Goal: Task Accomplishment & Management: Manage account settings

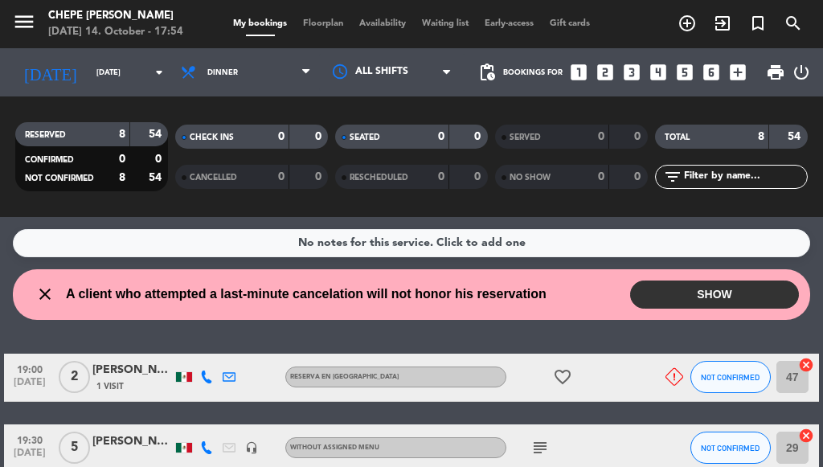
drag, startPoint x: 823, startPoint y: 392, endPoint x: 823, endPoint y: 415, distance: 22.5
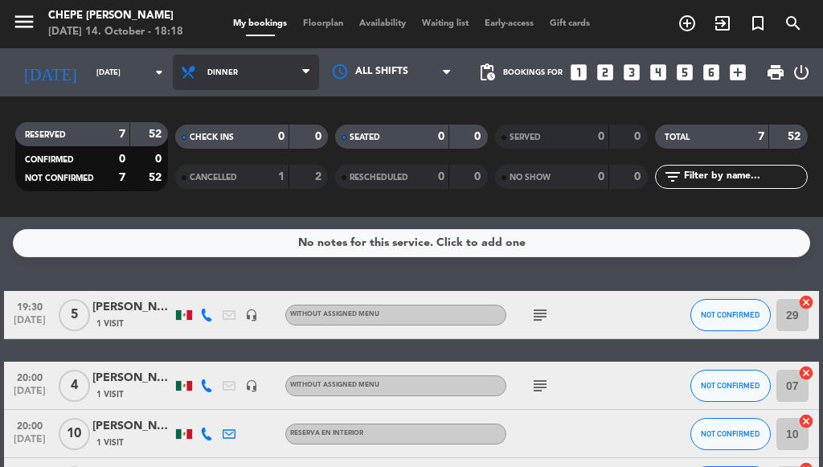
click at [245, 79] on span "Dinner" at bounding box center [246, 72] width 146 height 35
click at [236, 180] on div "menu Chepe [PERSON_NAME] [DATE] 14. October - 18:18 My bookings Floorplan Avail…" at bounding box center [411, 108] width 823 height 217
click at [228, 69] on span "Dinner" at bounding box center [222, 72] width 31 height 9
click at [215, 146] on div "menu Chepe [PERSON_NAME] [DATE] 14. October - 18:18 My bookings Floorplan Avail…" at bounding box center [411, 108] width 823 height 217
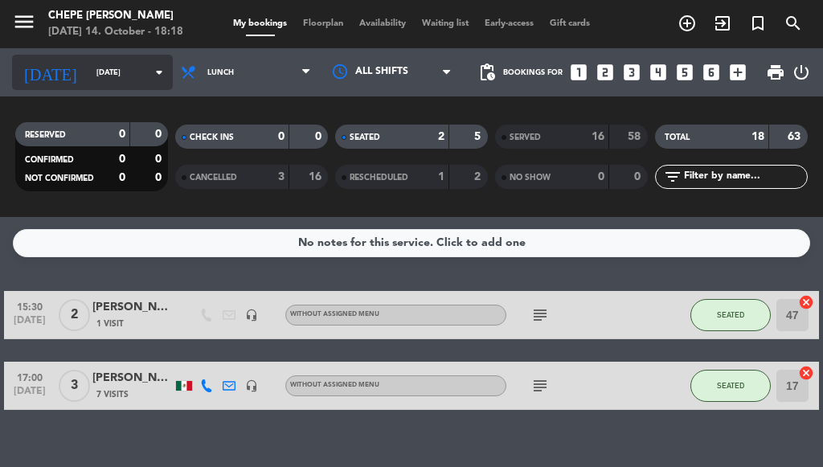
click at [88, 83] on input "[DATE]" at bounding box center [140, 72] width 105 height 25
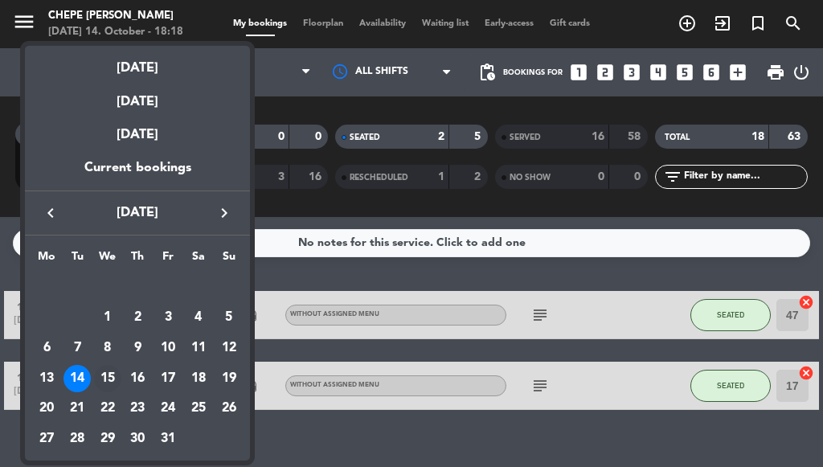
click at [106, 375] on div "15" at bounding box center [107, 378] width 27 height 27
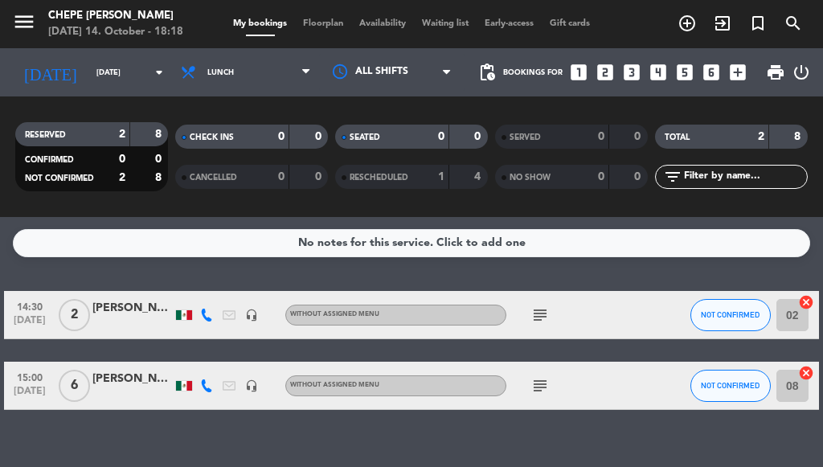
click at [538, 319] on icon "subject" at bounding box center [540, 315] width 19 height 19
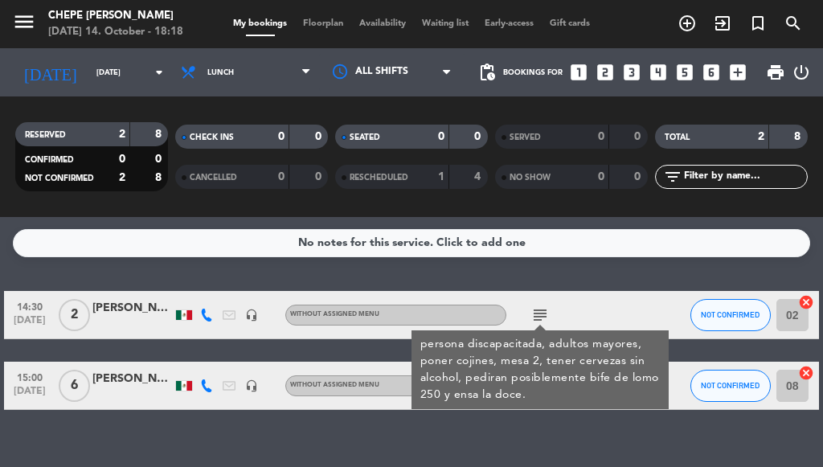
click at [515, 435] on div "No notes for this service. Click to add one 14:30 [DATE] 2 [PERSON_NAME] headse…" at bounding box center [411, 342] width 823 height 250
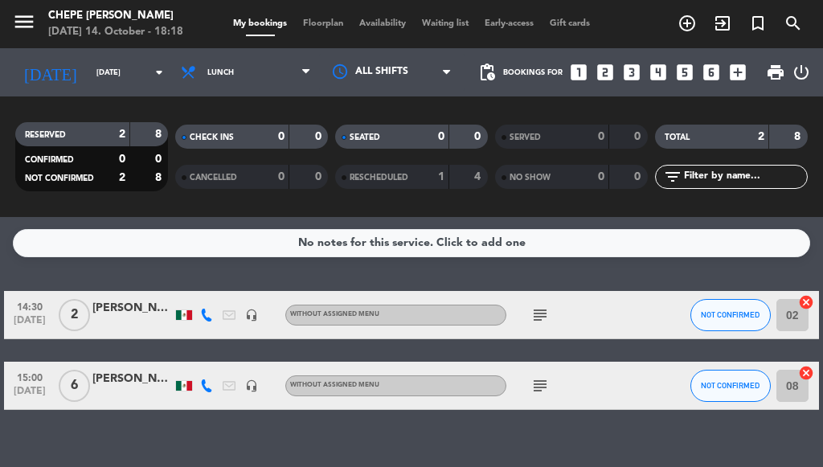
click at [536, 391] on icon "subject" at bounding box center [540, 385] width 19 height 19
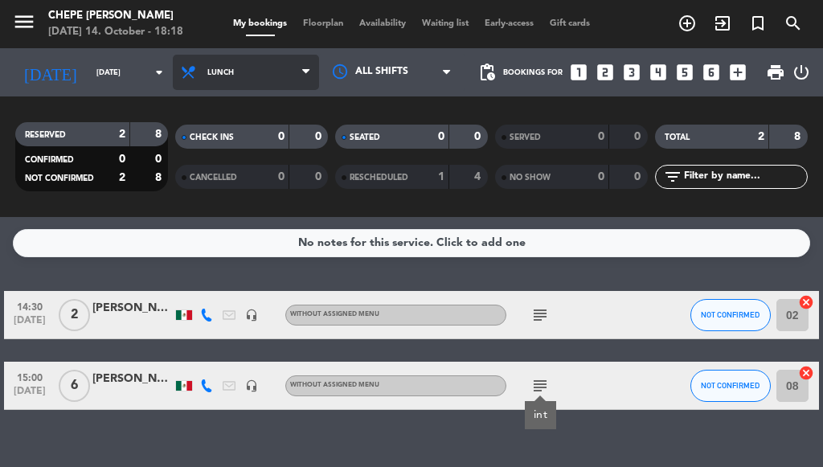
click at [256, 84] on span "Lunch" at bounding box center [246, 72] width 146 height 35
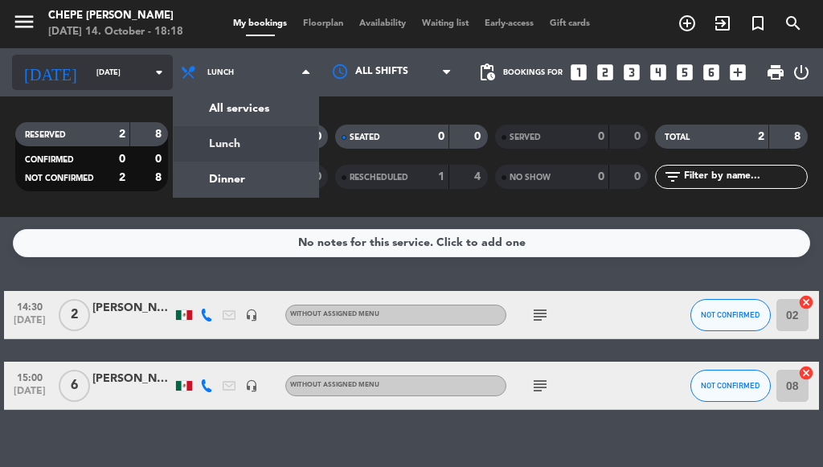
click at [140, 80] on div "[DATE] [DATE] arrow_drop_down" at bounding box center [92, 72] width 161 height 35
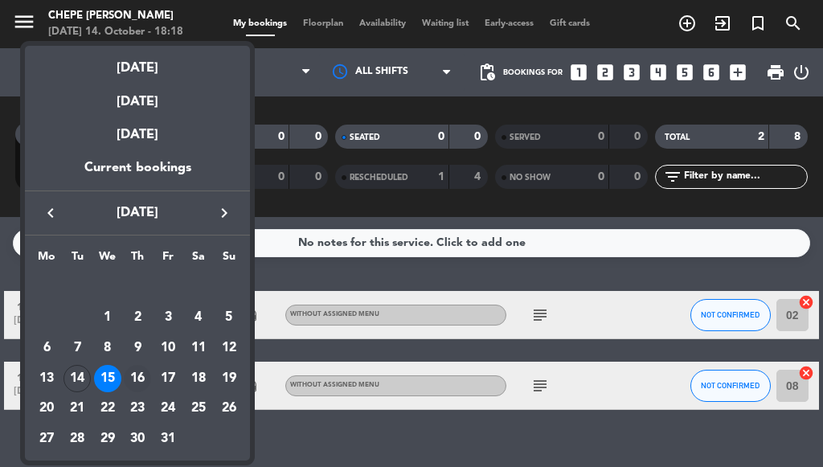
click at [145, 372] on div "16" at bounding box center [137, 378] width 27 height 27
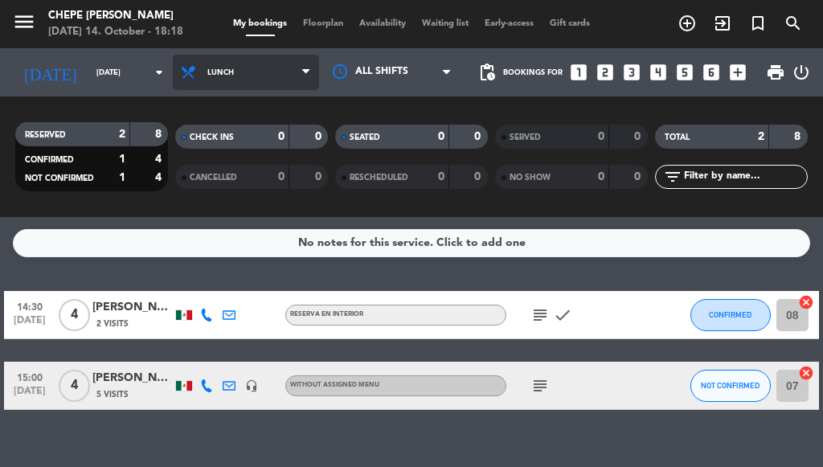
click at [261, 82] on span "Lunch" at bounding box center [246, 72] width 146 height 35
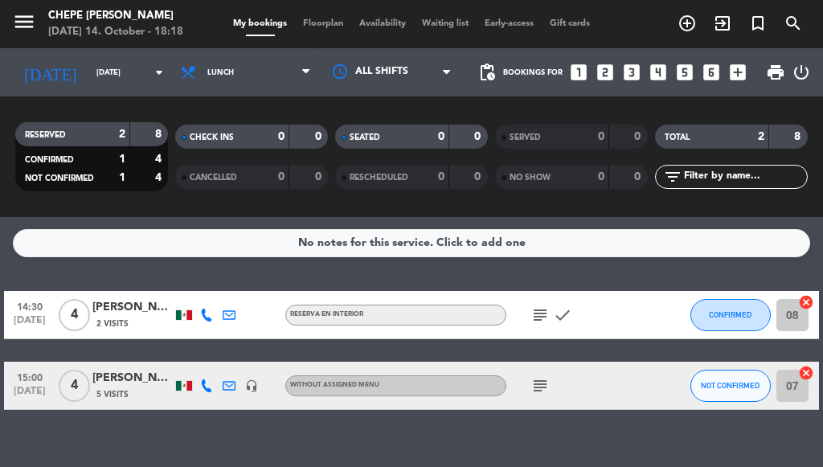
click at [542, 388] on icon "subject" at bounding box center [540, 385] width 19 height 19
click at [546, 314] on icon "subject" at bounding box center [540, 315] width 19 height 19
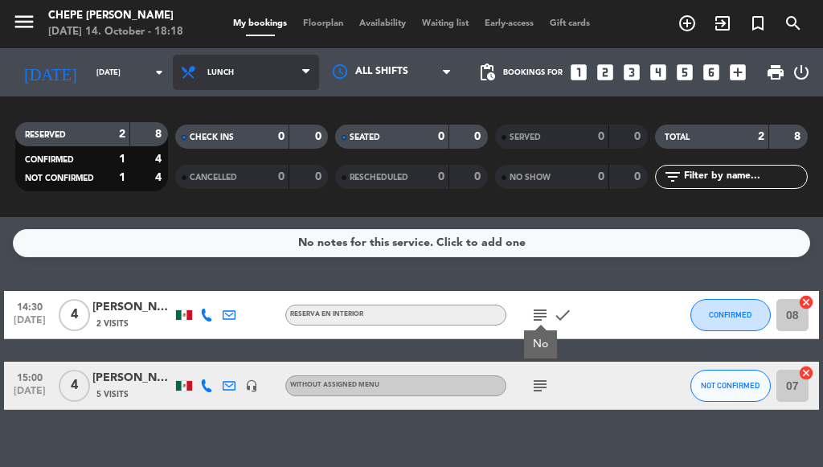
click at [262, 72] on span "Lunch" at bounding box center [246, 72] width 146 height 35
click at [256, 180] on div "menu Chepe [PERSON_NAME] [DATE] 14. October - 18:18 My bookings Floorplan Avail…" at bounding box center [411, 108] width 823 height 217
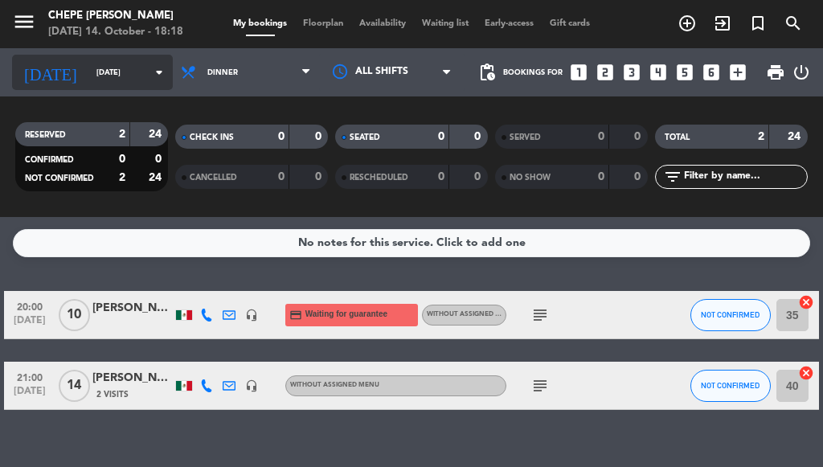
click at [127, 60] on input "[DATE]" at bounding box center [140, 72] width 105 height 25
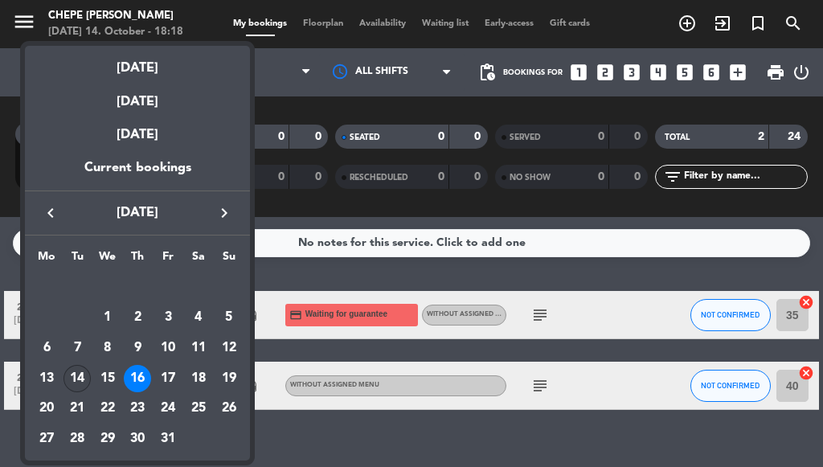
click at [76, 379] on div "14" at bounding box center [77, 378] width 27 height 27
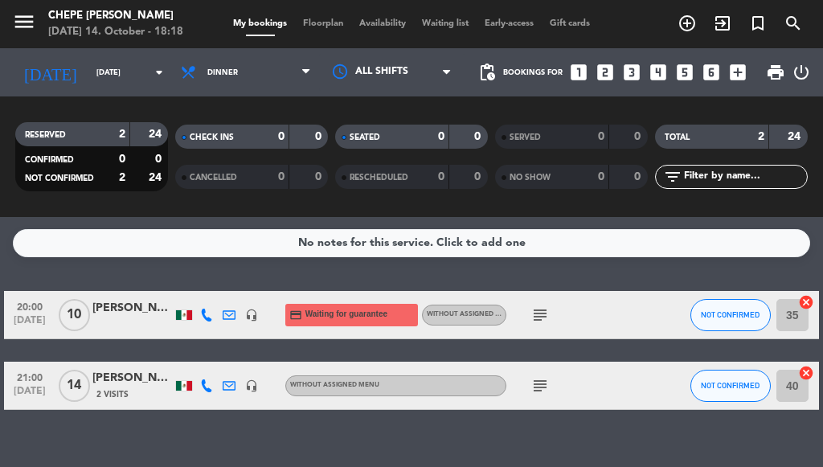
type input "[DATE]"
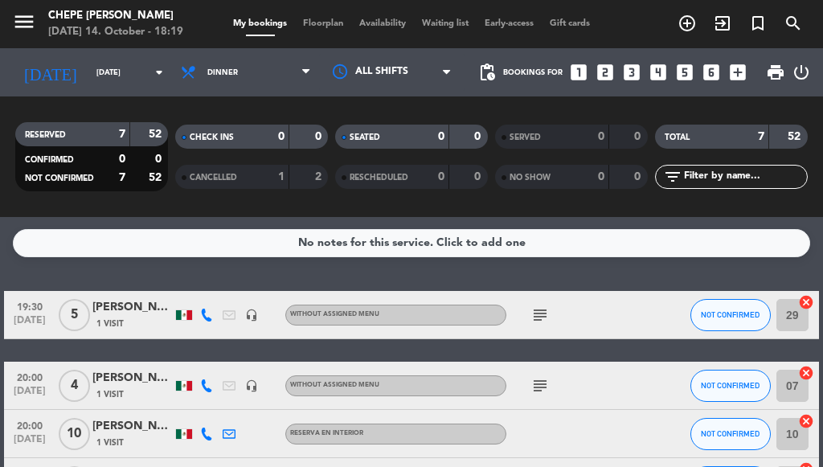
click at [259, 70] on span "Dinner" at bounding box center [246, 72] width 146 height 35
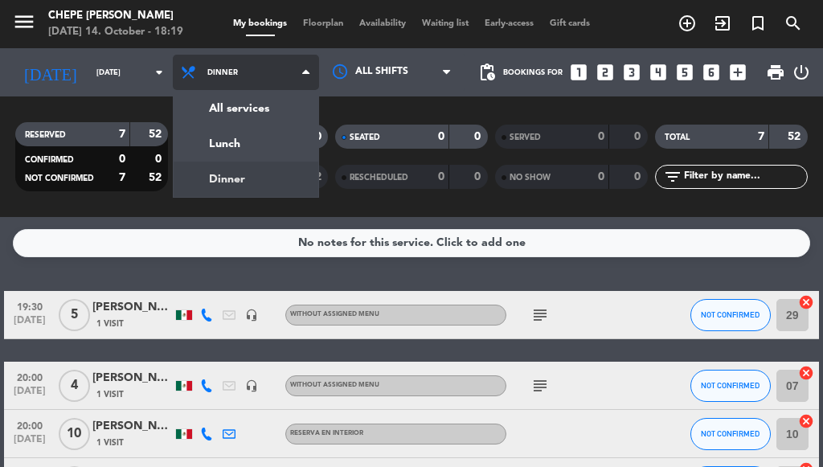
click at [271, 183] on div "menu Chepe [PERSON_NAME] [DATE] 14. October - 18:19 My bookings Floorplan Avail…" at bounding box center [411, 108] width 823 height 217
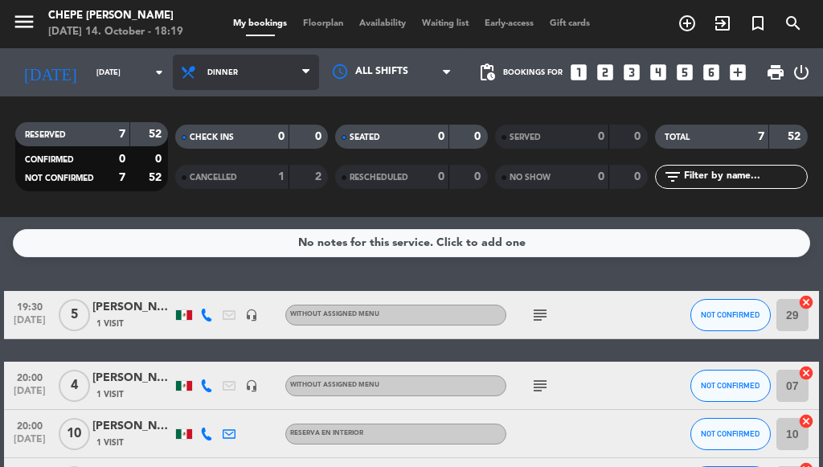
click at [250, 72] on span "Dinner" at bounding box center [246, 72] width 146 height 35
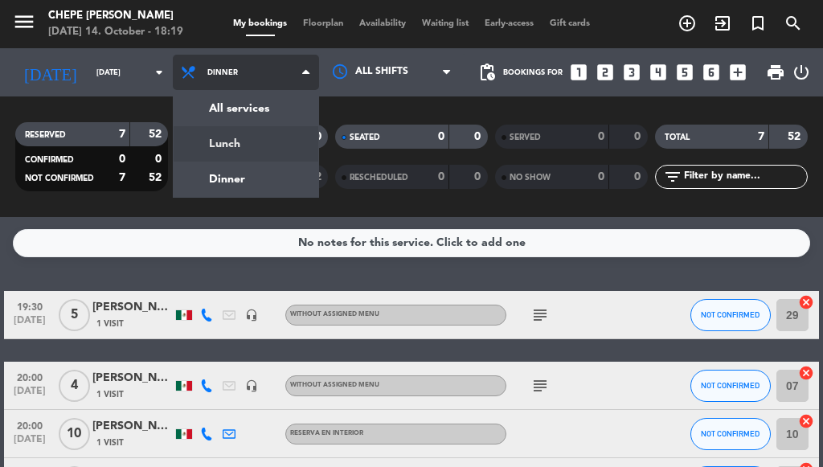
click at [260, 146] on div "menu Chepe [PERSON_NAME] [DATE] 14. October - 18:19 My bookings Floorplan Avail…" at bounding box center [411, 108] width 823 height 217
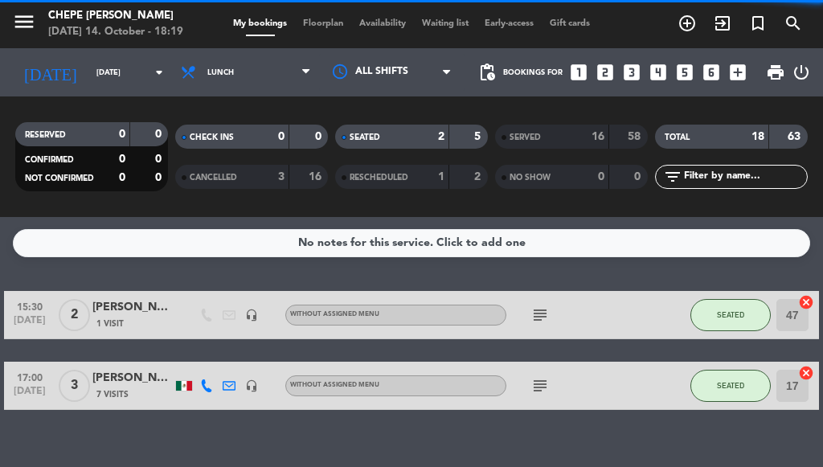
click at [264, 80] on span "Lunch" at bounding box center [246, 72] width 146 height 35
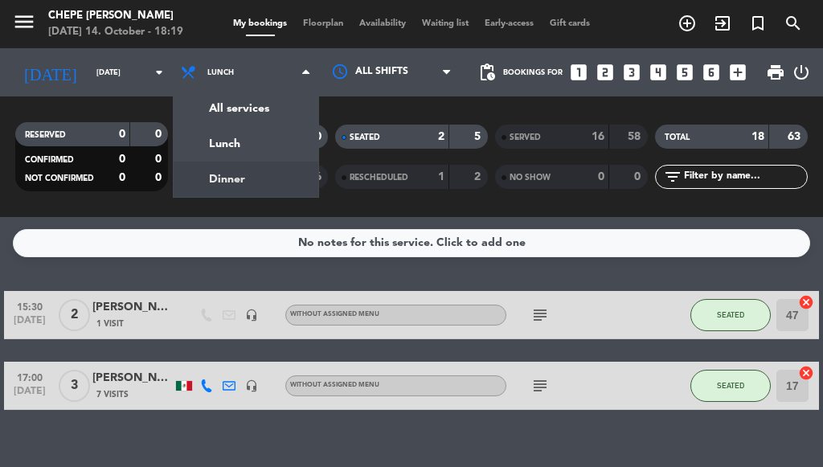
click at [259, 180] on div "menu Chepe [PERSON_NAME] [DATE] 14. October - 18:19 My bookings Floorplan Avail…" at bounding box center [411, 108] width 823 height 217
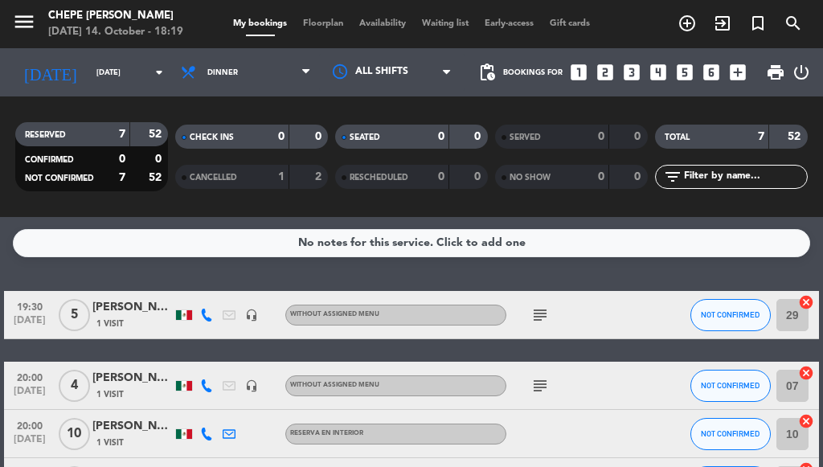
click at [525, 312] on div "subject" at bounding box center [574, 314] width 135 height 47
click at [532, 317] on icon "subject" at bounding box center [540, 315] width 19 height 19
click at [535, 385] on icon "subject" at bounding box center [540, 385] width 19 height 19
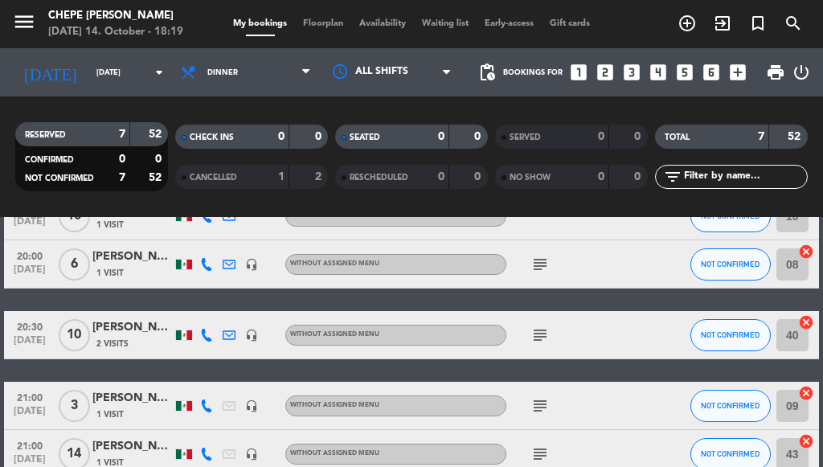
scroll to position [257, 0]
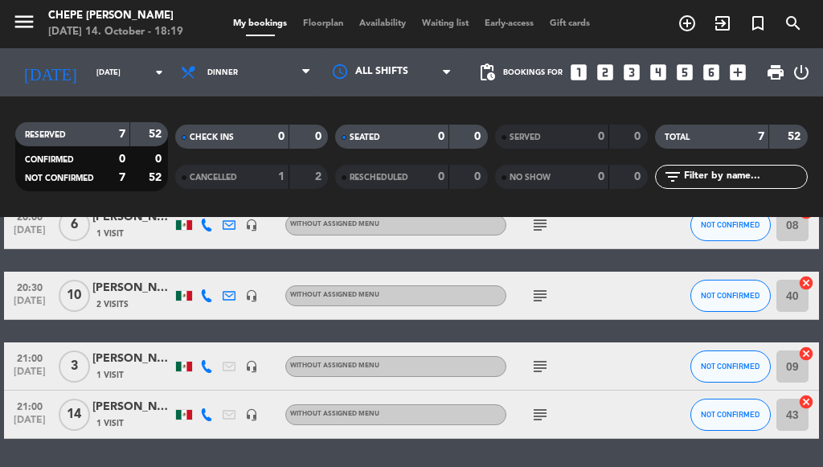
click at [535, 225] on icon "subject" at bounding box center [540, 224] width 19 height 19
click at [535, 295] on icon "subject" at bounding box center [540, 295] width 19 height 19
click at [542, 367] on icon "subject" at bounding box center [540, 366] width 19 height 19
click at [543, 423] on icon "subject" at bounding box center [540, 414] width 19 height 19
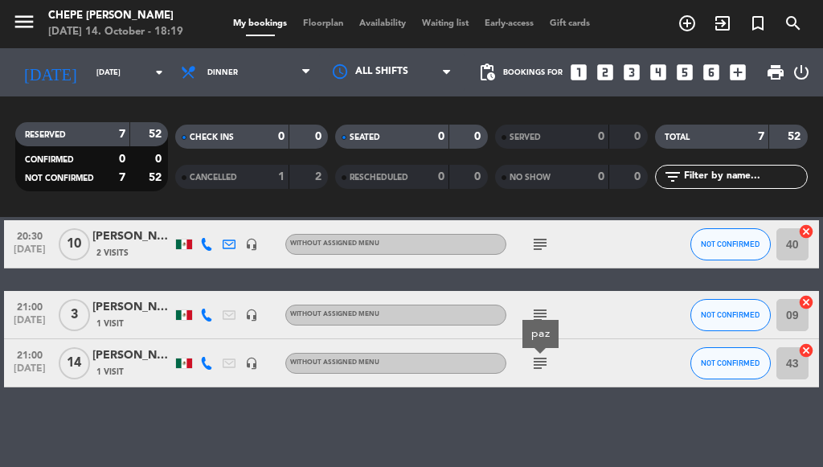
scroll to position [310, 0]
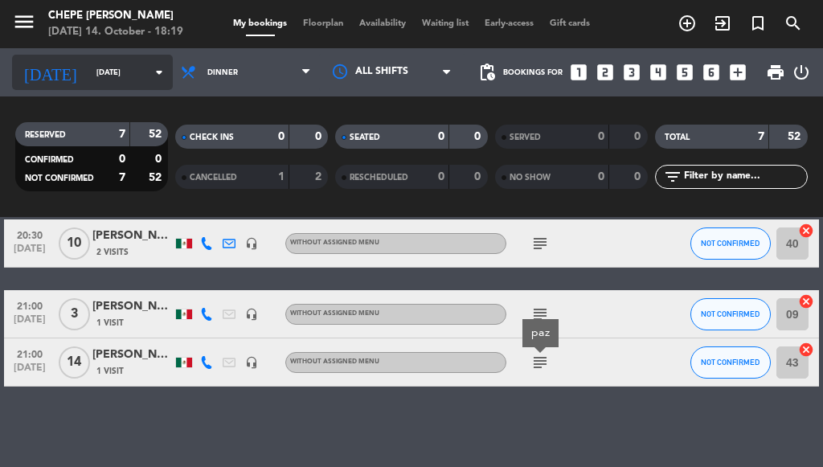
click at [113, 78] on input "[DATE]" at bounding box center [140, 72] width 105 height 25
click at [105, 78] on input "[DATE]" at bounding box center [140, 72] width 105 height 25
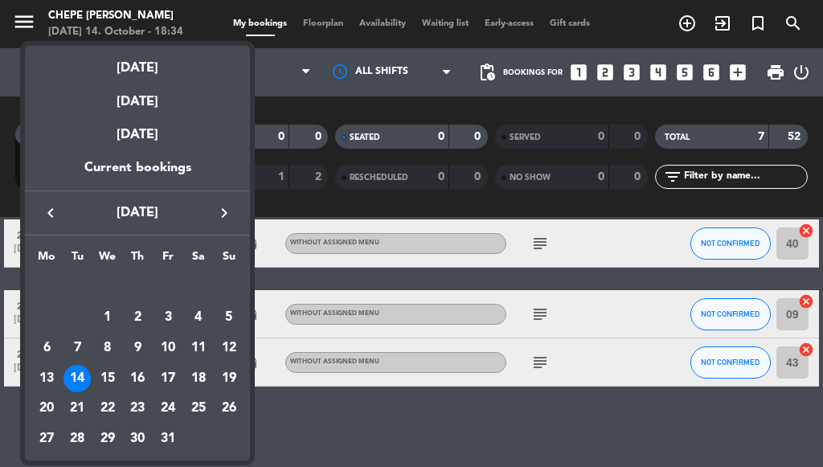
click at [271, 84] on div at bounding box center [411, 233] width 823 height 467
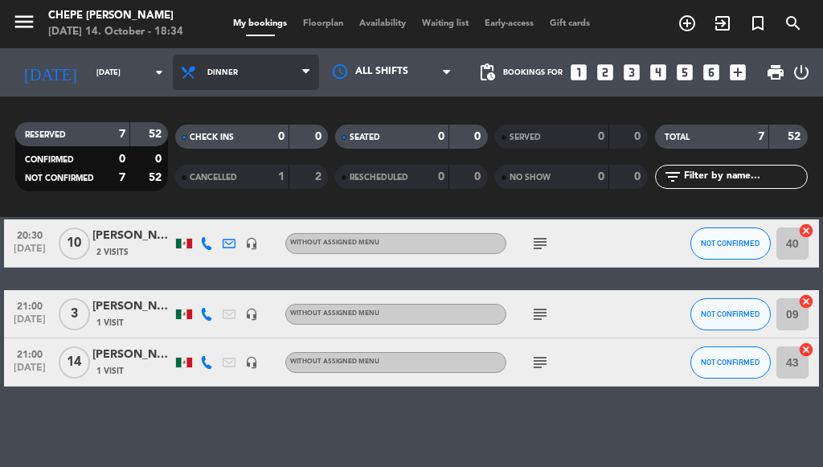
click at [208, 69] on span "Dinner" at bounding box center [222, 72] width 31 height 9
click at [206, 143] on div "menu Chepe [PERSON_NAME] [DATE] 14. October - 18:34 My bookings Floorplan Avail…" at bounding box center [411, 108] width 823 height 217
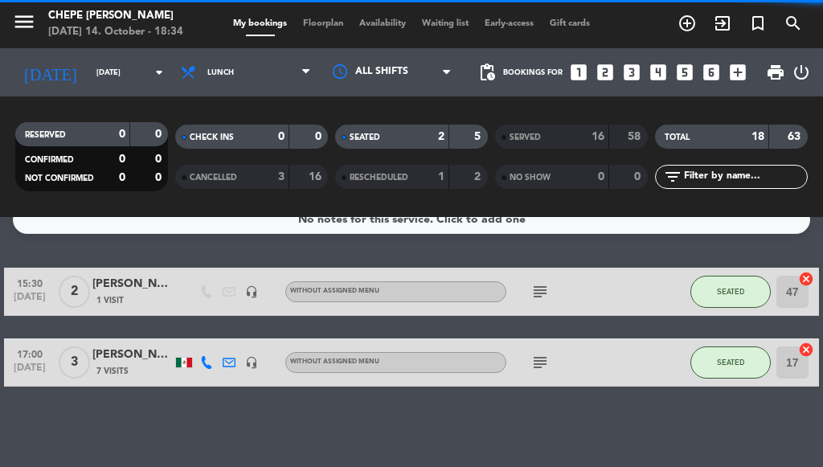
scroll to position [23, 0]
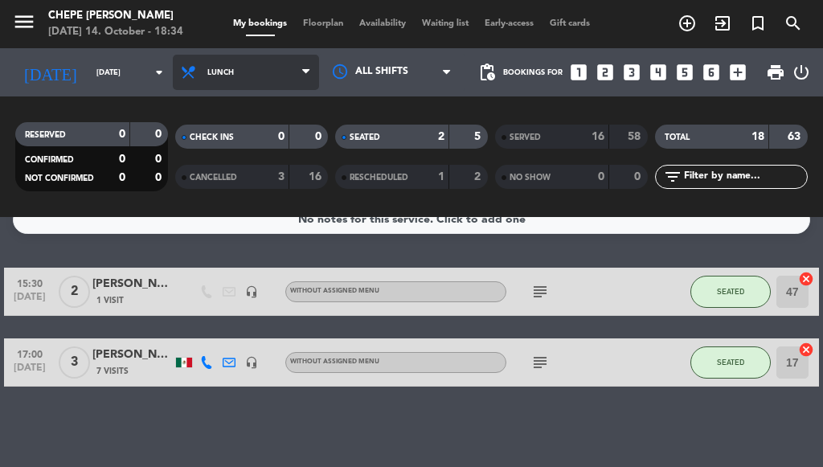
click at [225, 81] on span "Lunch" at bounding box center [246, 72] width 146 height 35
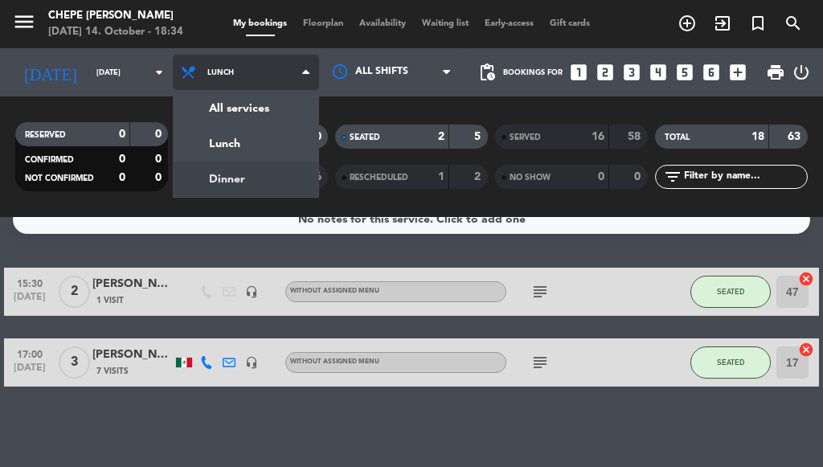
click at [204, 182] on div "menu Chepe [PERSON_NAME] [DATE] 14. October - 18:34 My bookings Floorplan Avail…" at bounding box center [411, 108] width 823 height 217
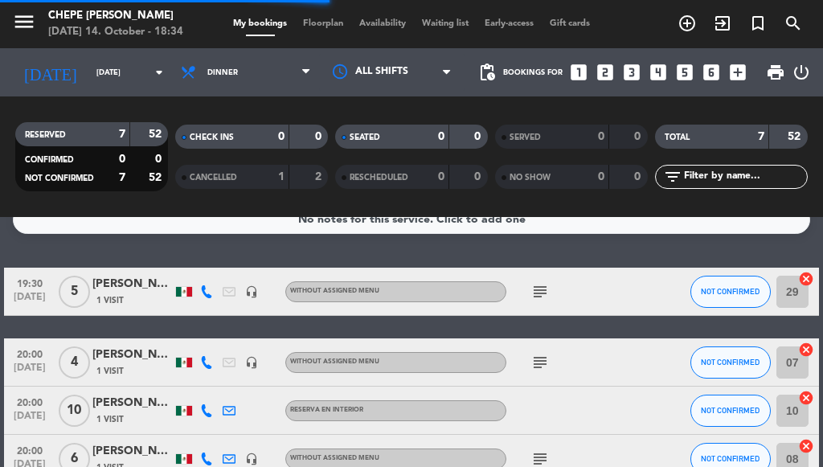
scroll to position [310, 0]
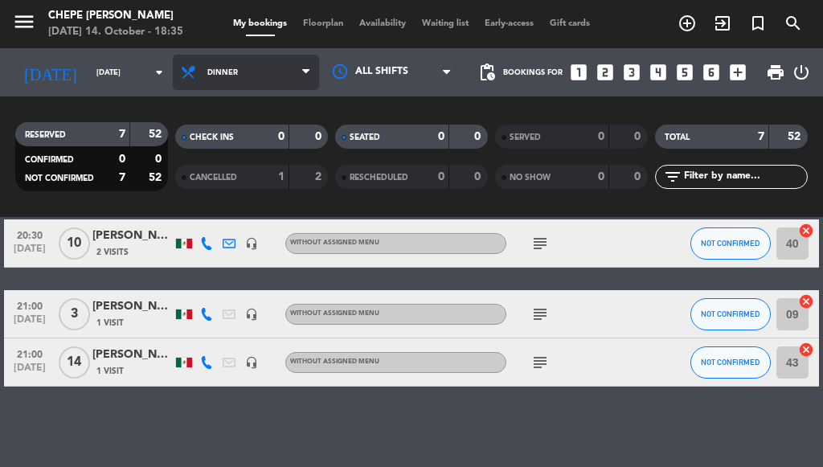
click at [211, 68] on span "Dinner" at bounding box center [222, 72] width 31 height 9
click at [195, 142] on div "menu Chepe [PERSON_NAME] [DATE] 14. October - 18:35 My bookings Floorplan Avail…" at bounding box center [411, 108] width 823 height 217
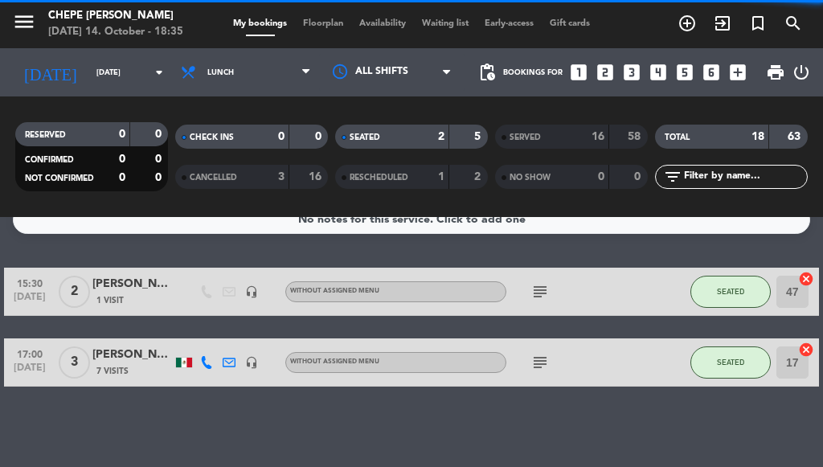
scroll to position [23, 0]
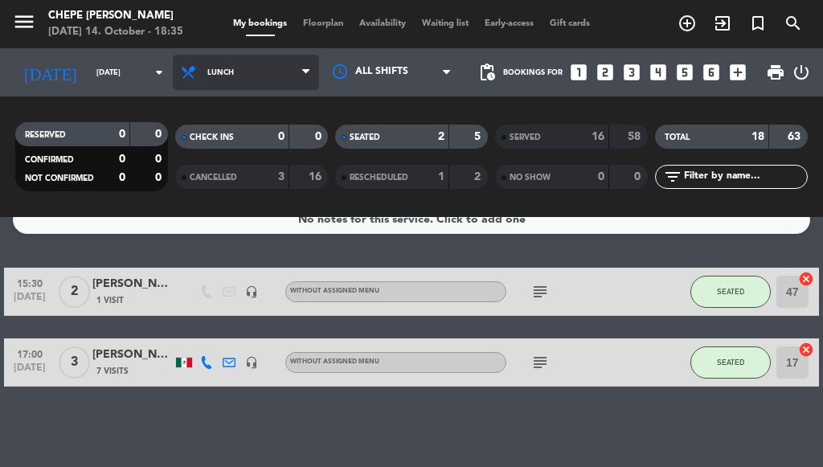
click at [213, 64] on span "Lunch" at bounding box center [246, 72] width 146 height 35
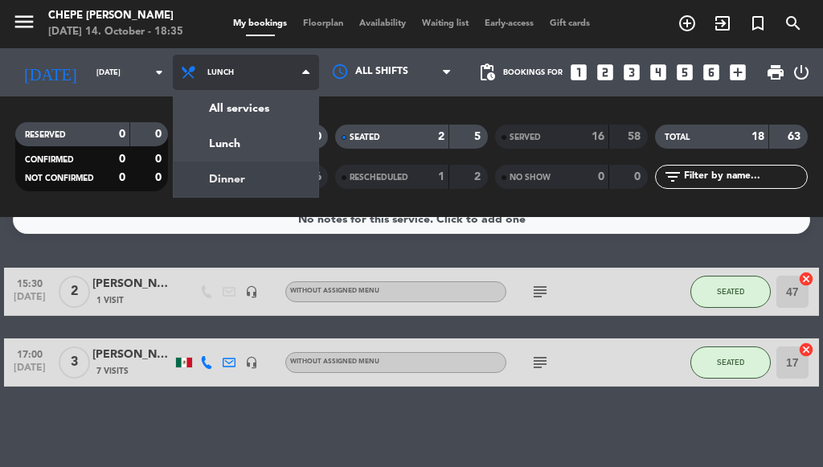
click at [170, 178] on div "menu Chepe [PERSON_NAME] [DATE] 14. October - 18:35 My bookings Floorplan Avail…" at bounding box center [411, 108] width 823 height 217
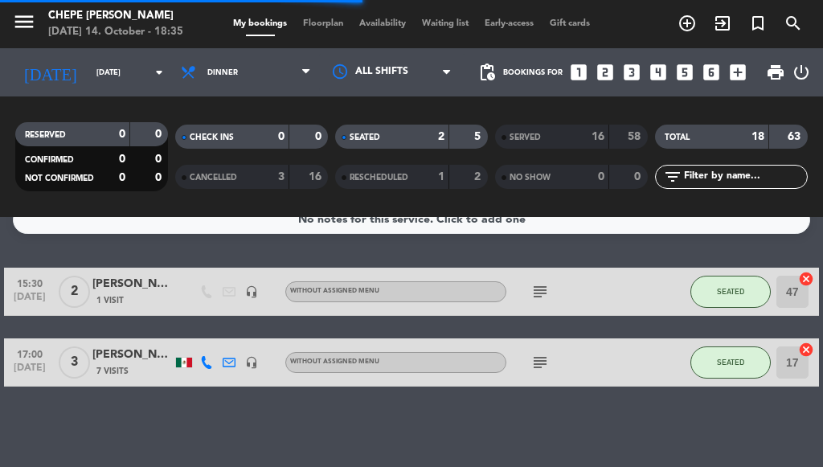
scroll to position [310, 0]
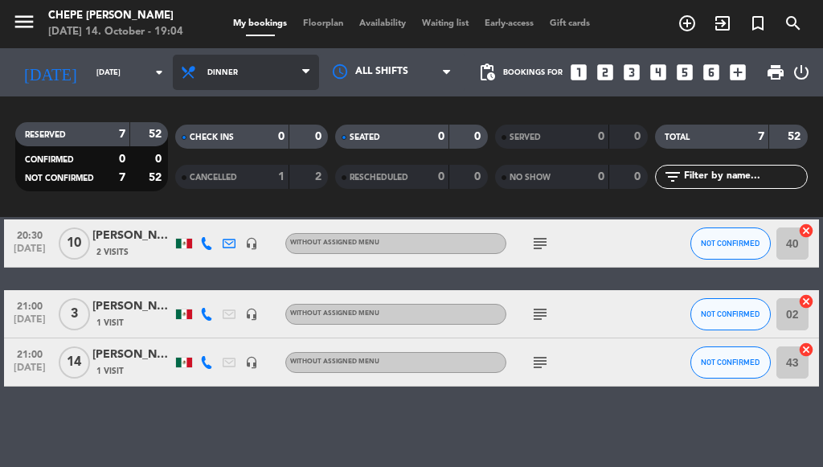
click at [217, 71] on span "Dinner" at bounding box center [222, 72] width 31 height 9
click at [217, 181] on div "menu Chepe [PERSON_NAME] [DATE] 14. October - 19:04 My bookings Floorplan Avail…" at bounding box center [411, 108] width 823 height 217
click at [220, 72] on span "Dinner" at bounding box center [222, 72] width 31 height 9
click at [232, 139] on div "menu Chepe [PERSON_NAME] [DATE] 14. October - 19:04 My bookings Floorplan Avail…" at bounding box center [411, 108] width 823 height 217
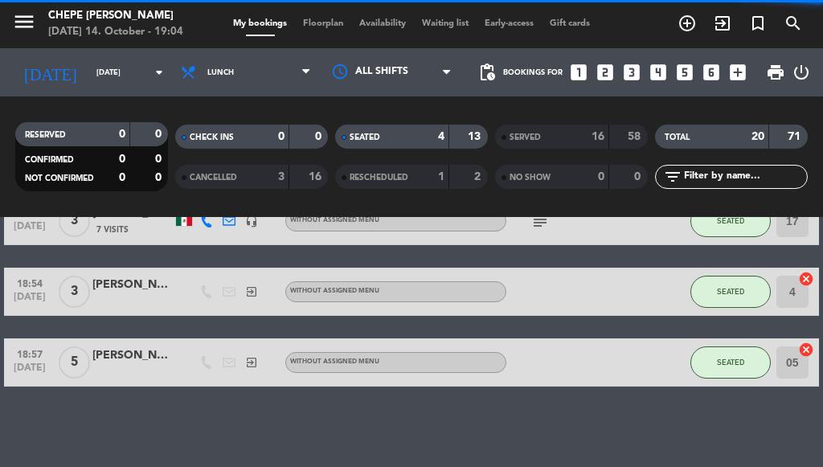
scroll to position [165, 0]
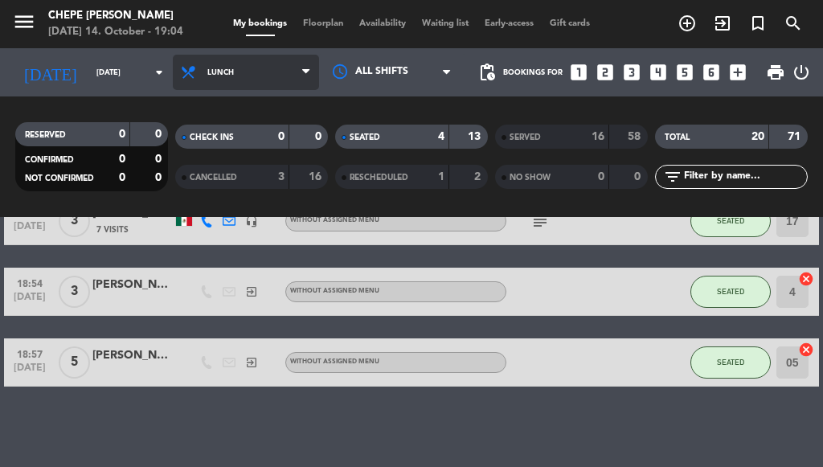
click at [241, 76] on span "Lunch" at bounding box center [246, 72] width 146 height 35
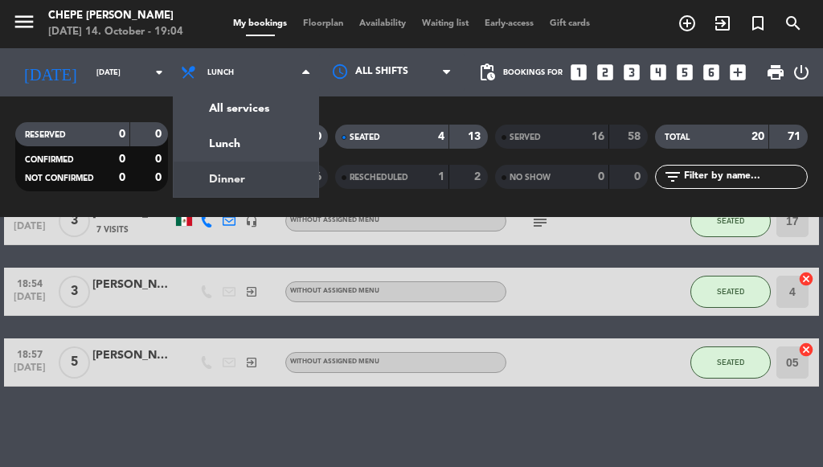
click at [215, 186] on div "menu Chepe [PERSON_NAME] [DATE] 14. October - 19:04 My bookings Floorplan Avail…" at bounding box center [411, 108] width 823 height 217
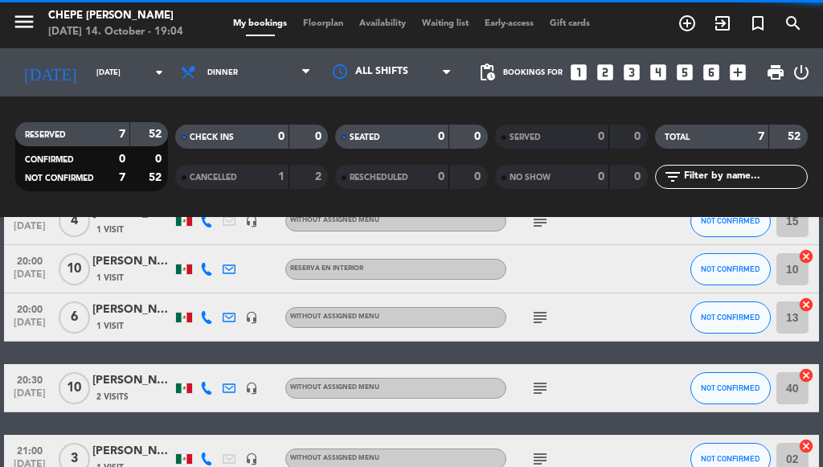
scroll to position [310, 0]
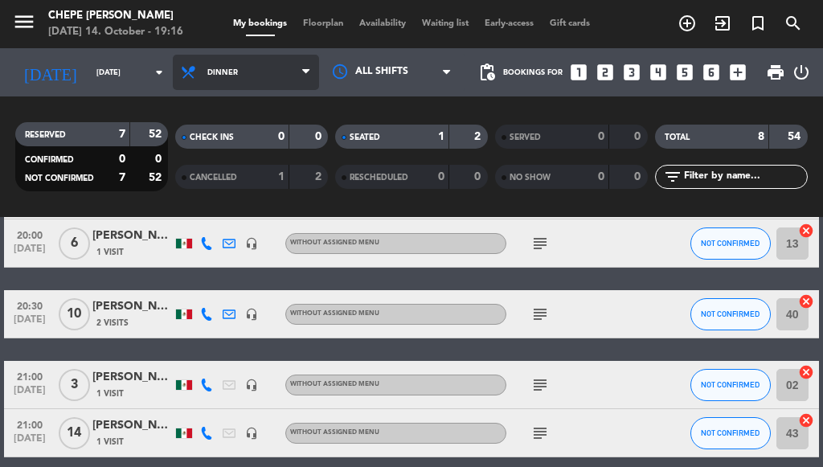
click at [250, 81] on span "Dinner" at bounding box center [246, 72] width 146 height 35
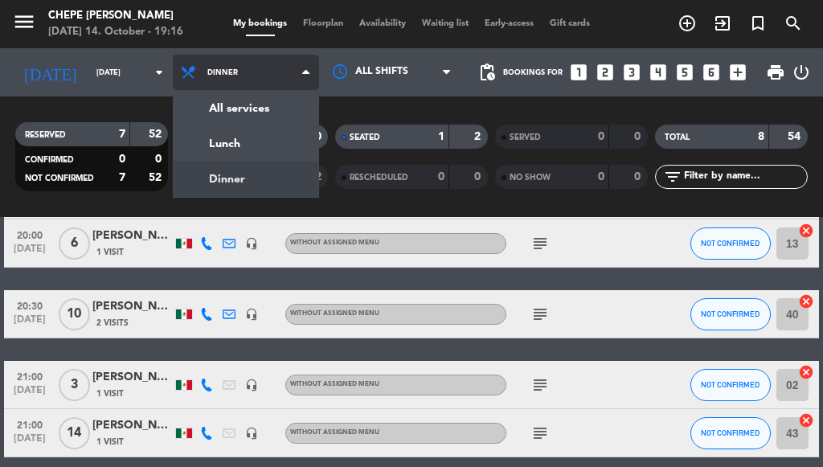
click at [220, 176] on div "menu Chepe [PERSON_NAME] [DATE] 14. October - 19:16 My bookings Floorplan Avail…" at bounding box center [411, 108] width 823 height 217
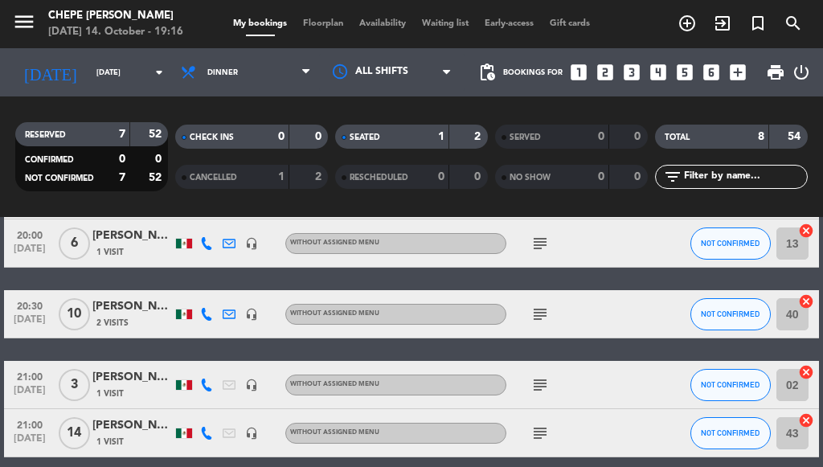
click at [119, 102] on div "RESERVED 7 52 CONFIRMED 0 0 NOT CONFIRMED 7 52 CHECK INS 0 0 CANCELLED 1 2 SEAT…" at bounding box center [411, 156] width 823 height 121
click at [514, 111] on div "RESERVED 7 52 CONFIRMED 0 0 NOT CONFIRMED 7 52 CHECK INS 0 0 CANCELLED 1 2 SEAT…" at bounding box center [411, 156] width 823 height 121
click at [203, 47] on div "menu Chepe [PERSON_NAME] [DATE] 14. October - 19:16 My bookings Floorplan Avail…" at bounding box center [411, 24] width 823 height 48
